Goal: Information Seeking & Learning: Check status

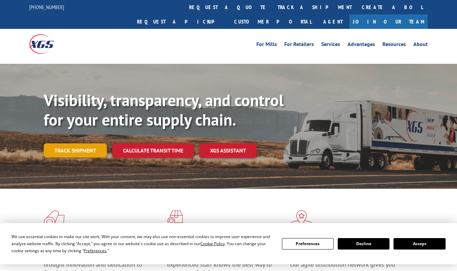
click at [82, 144] on link "Track shipment" at bounding box center [75, 151] width 63 height 14
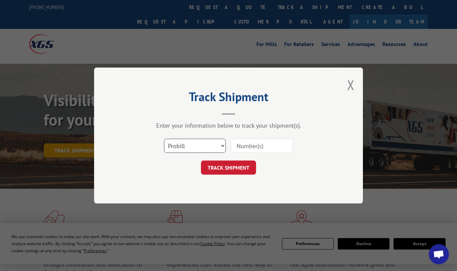
scroll to position [146, 0]
click at [212, 146] on select "Select category... Probill BOL PO" at bounding box center [195, 146] width 62 height 14
select select "bol"
click at [164, 139] on select "Select category... Probill BOL PO" at bounding box center [195, 146] width 62 height 14
click at [256, 146] on input at bounding box center [262, 146] width 62 height 14
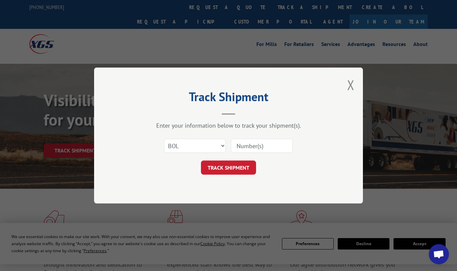
paste input "6200040626"
type input "6200040626"
click at [239, 165] on button "TRACK SHIPMENT" at bounding box center [228, 168] width 55 height 14
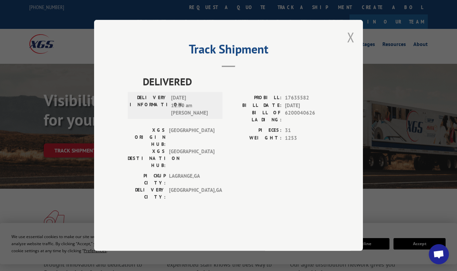
click at [352, 46] on button "Close modal" at bounding box center [350, 37] width 7 height 18
